Goal: Task Accomplishment & Management: Use online tool/utility

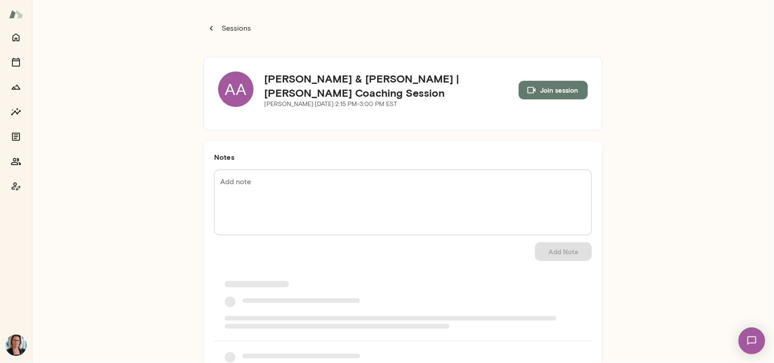
click at [231, 86] on div "AA" at bounding box center [235, 88] width 35 height 35
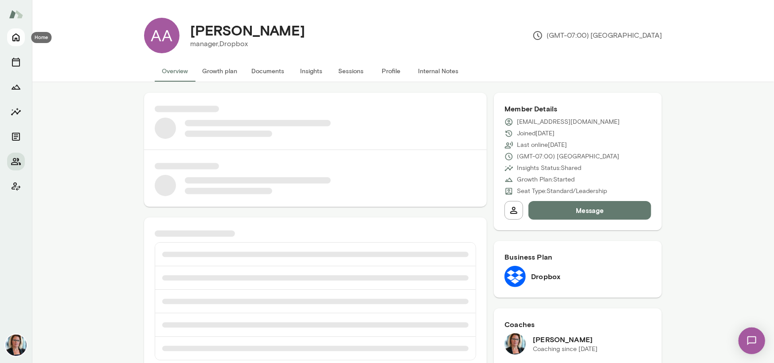
click at [14, 38] on icon "Home" at bounding box center [16, 37] width 11 height 11
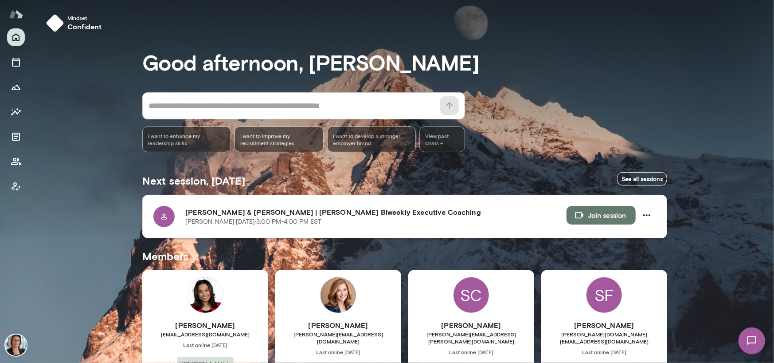
click at [588, 218] on button "Join session" at bounding box center [601, 215] width 69 height 19
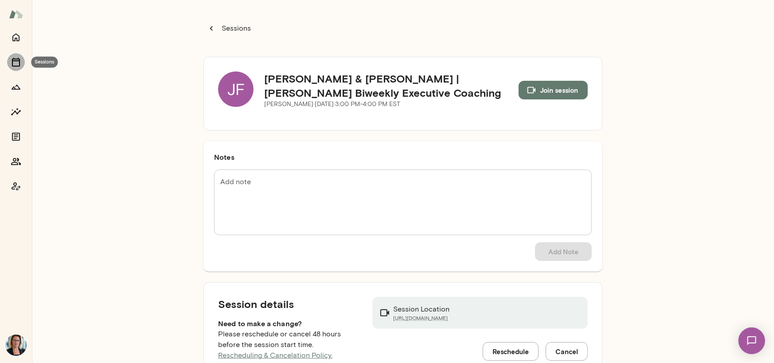
click at [17, 62] on icon "Sessions" at bounding box center [16, 62] width 11 height 11
